Goal: Find specific page/section: Find specific page/section

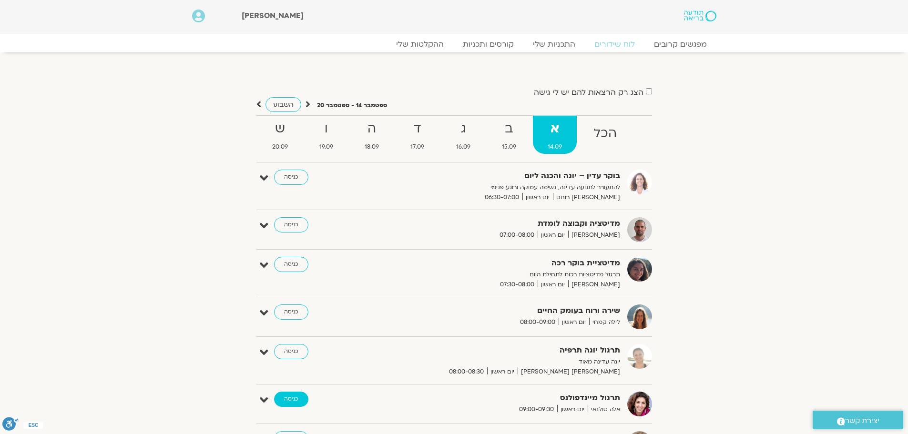
click at [295, 401] on link "כניסה" at bounding box center [291, 399] width 34 height 15
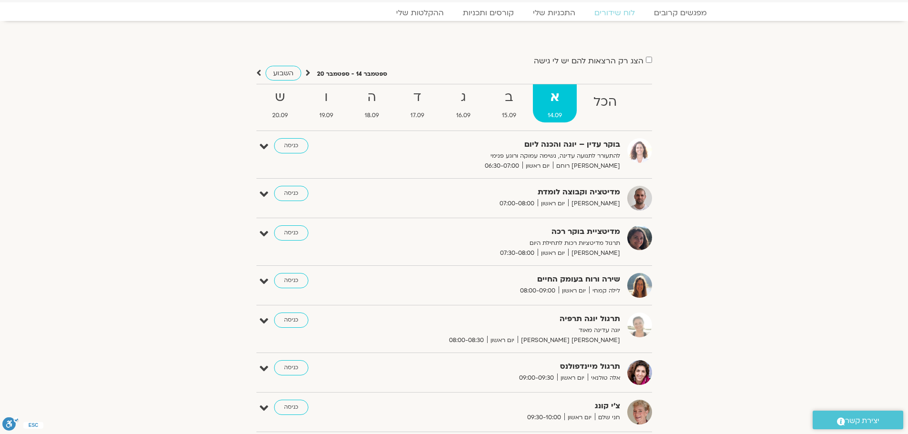
scroll to position [32, 0]
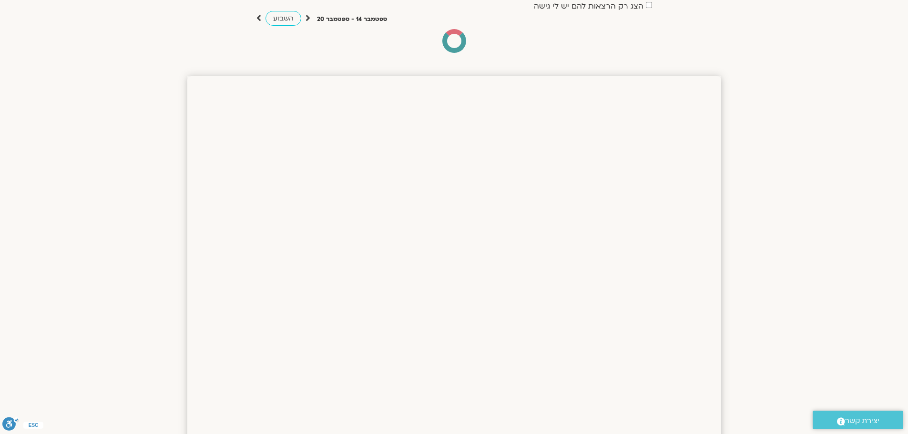
scroll to position [127, 0]
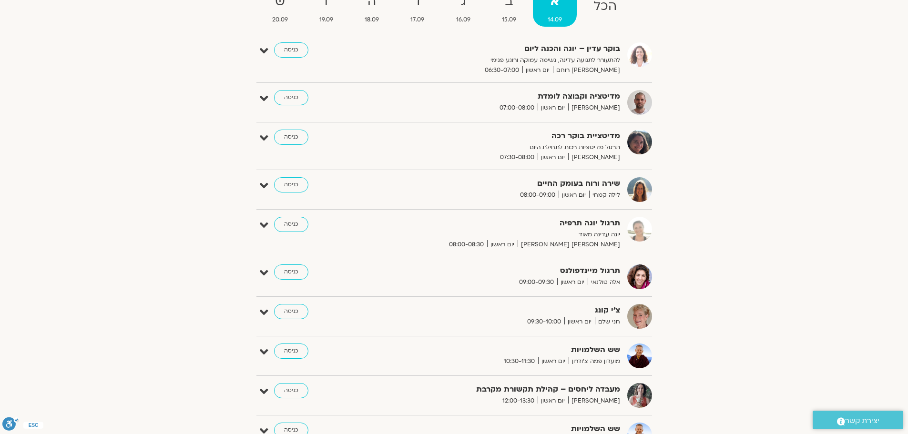
click at [353, 227] on div "תרגול יוגה תרפיה יוגה עדינה מאוד [PERSON_NAME] [PERSON_NAME] יום ראשון 08:00-08…" at bounding box center [461, 233] width 381 height 33
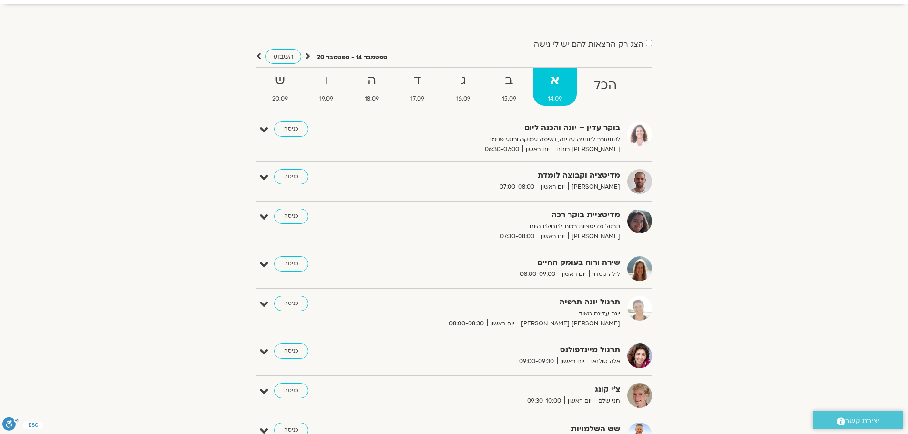
scroll to position [63, 0]
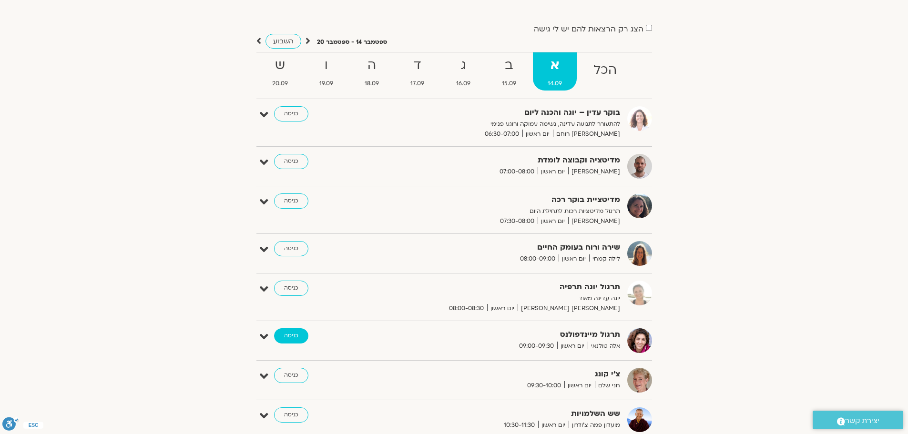
click at [289, 335] on link "כניסה" at bounding box center [291, 335] width 34 height 15
